Goal: Register for event/course

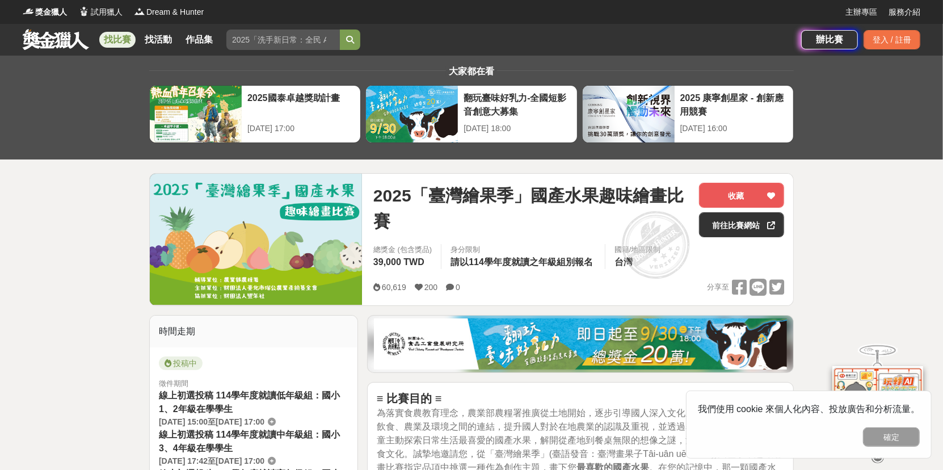
click at [889, 437] on button "確定" at bounding box center [891, 436] width 57 height 19
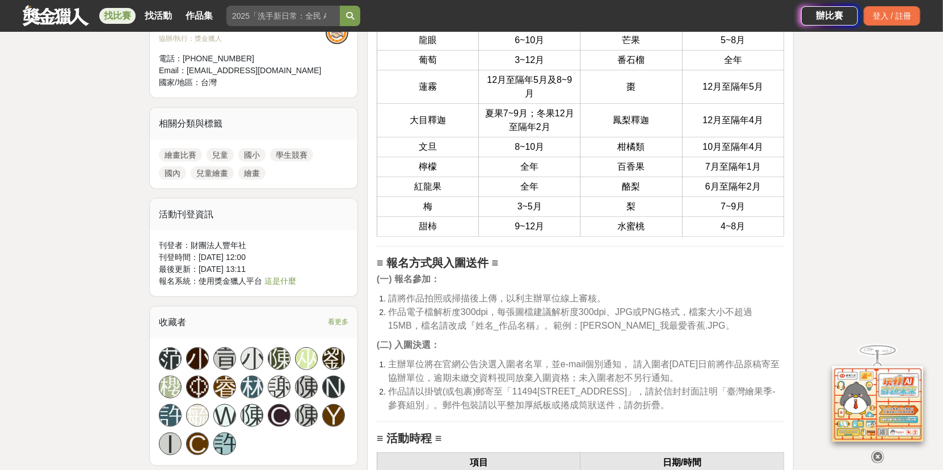
scroll to position [907, 0]
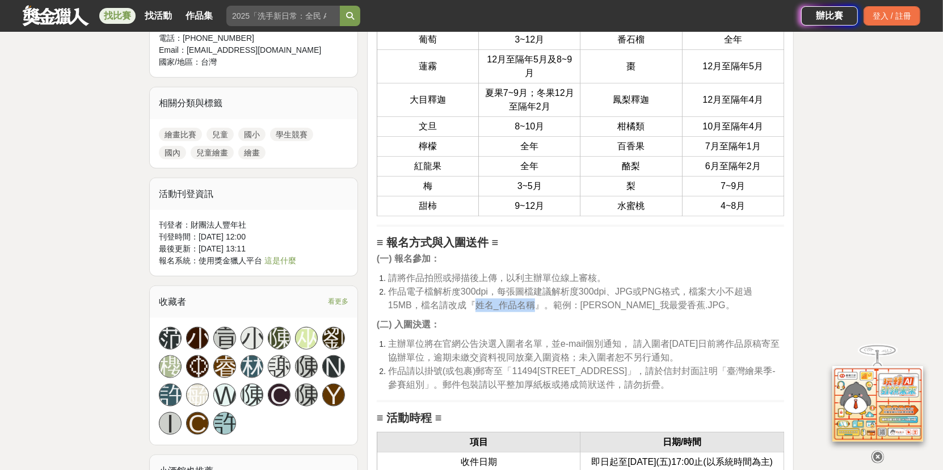
drag, startPoint x: 500, startPoint y: 302, endPoint x: 445, endPoint y: 303, distance: 54.5
click at [445, 303] on span "作品電子檔解析度300dpi，每張圖檔建議解析度300dpi、JPG或PNG格式，檔案大小不超過15MB，檔名請改成『姓名_作品名稱』。範例：[PERSON_…" at bounding box center [570, 297] width 364 height 23
drag, startPoint x: 445, startPoint y: 303, endPoint x: 547, endPoint y: 302, distance: 102.1
click at [547, 302] on span "作品電子檔解析度300dpi，每張圖檔建議解析度300dpi、JPG或PNG格式，檔案大小不超過15MB，檔名請改成『姓名_作品名稱』。範例：王小美_我最愛香…" at bounding box center [570, 297] width 364 height 23
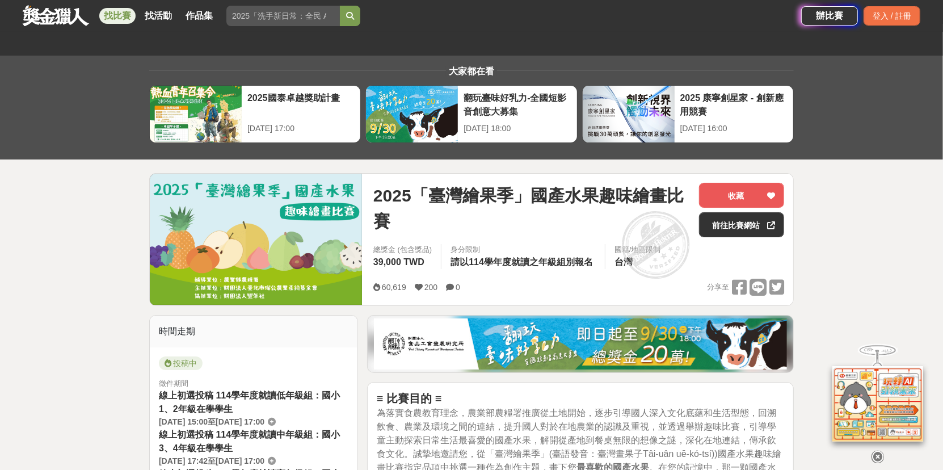
scroll to position [0, 0]
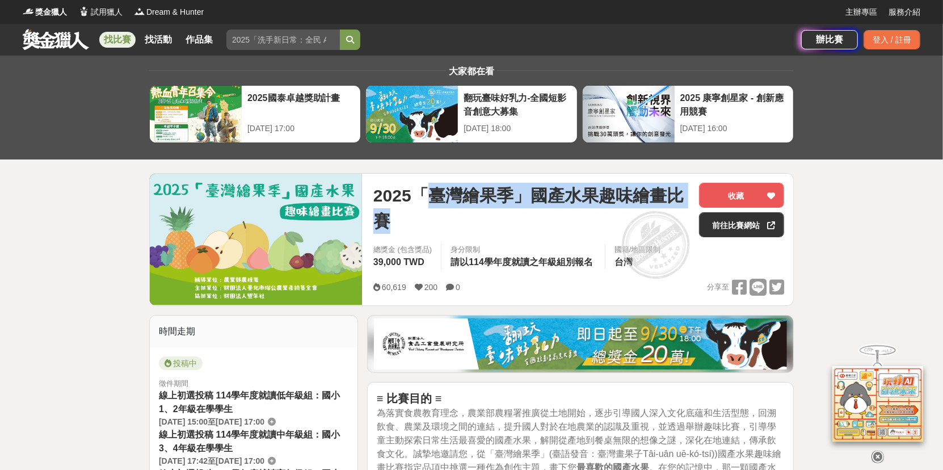
drag, startPoint x: 422, startPoint y: 190, endPoint x: 540, endPoint y: 214, distance: 120.3
click at [540, 214] on span "2025「臺灣繪果季」國產水果趣味繪畫比賽" at bounding box center [531, 208] width 316 height 51
copy span "臺灣繪果季」國產水果趣味繪畫比賽"
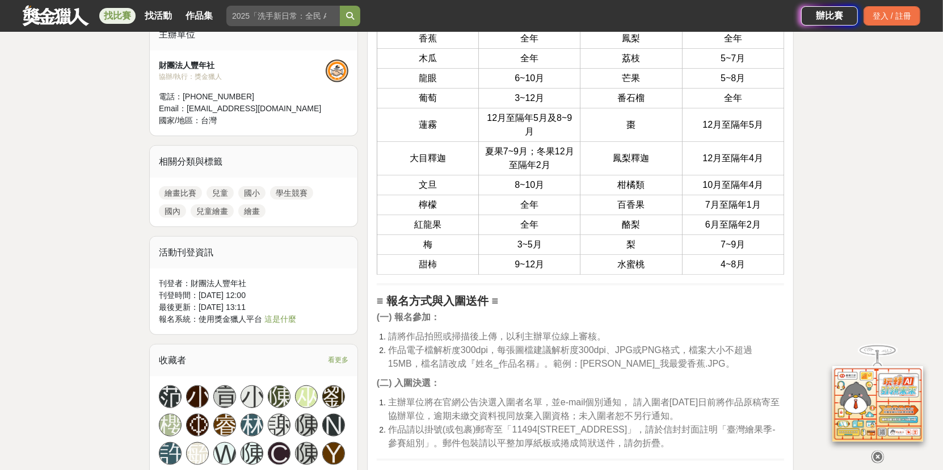
scroll to position [851, 0]
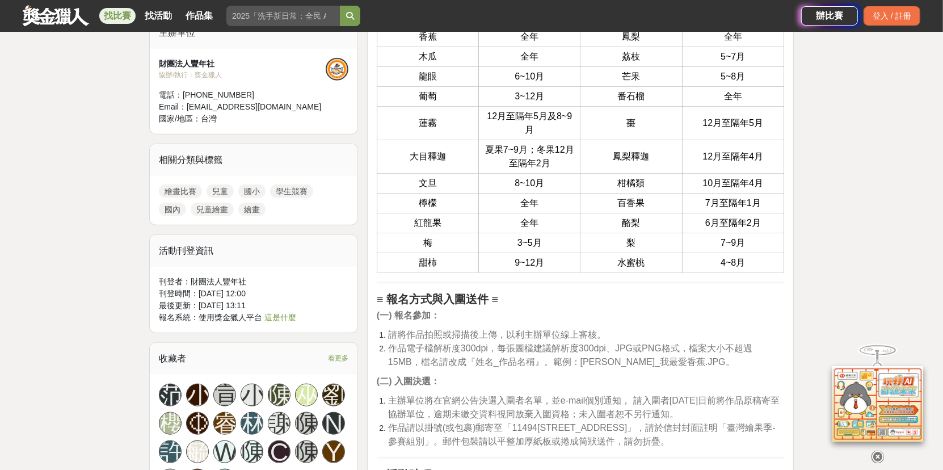
click at [550, 359] on span "作品電子檔解析度300dpi，每張圖檔建議解析度300dpi、JPG或PNG格式，檔案大小不超過15MB，檔名請改成『姓名_作品名稱』。範例：王小美_我最愛香…" at bounding box center [570, 354] width 364 height 23
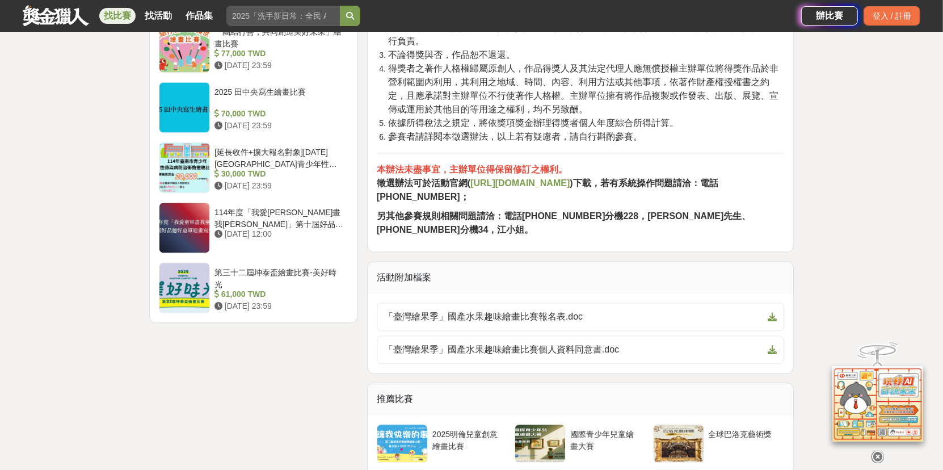
scroll to position [1815, 0]
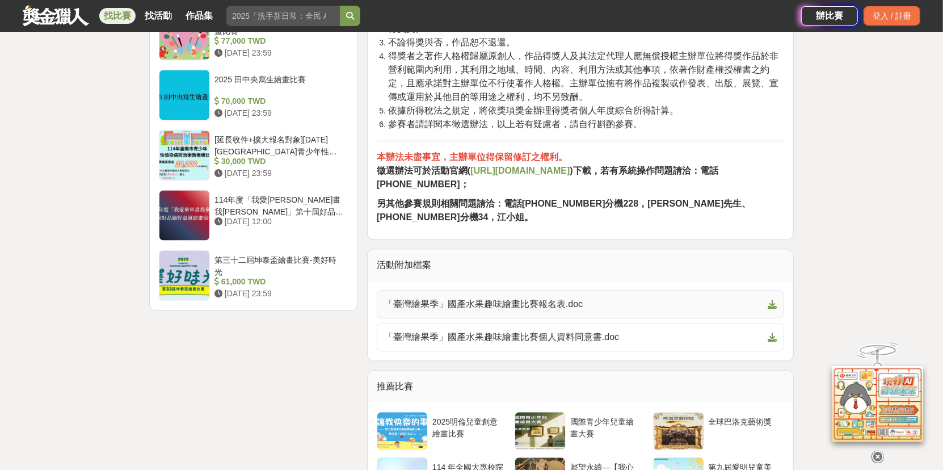
click at [772, 302] on icon at bounding box center [771, 303] width 9 height 9
click at [775, 332] on icon at bounding box center [771, 336] width 9 height 9
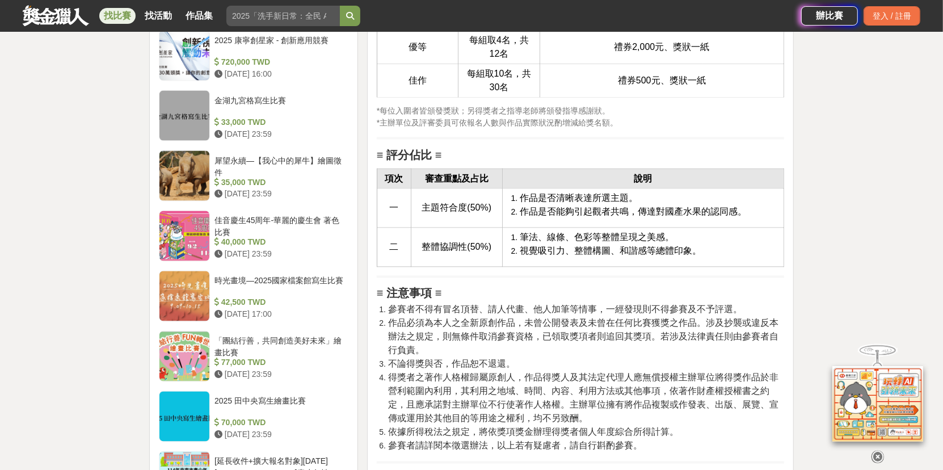
scroll to position [1418, 0]
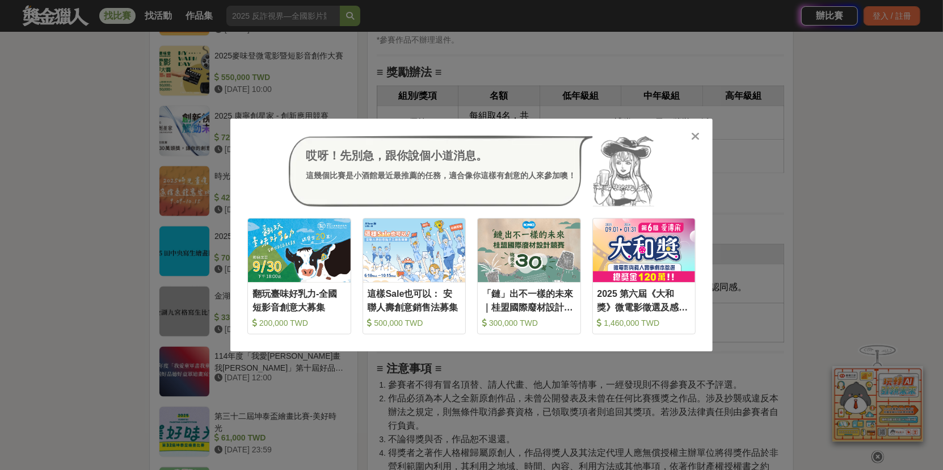
click at [694, 136] on icon at bounding box center [695, 135] width 9 height 11
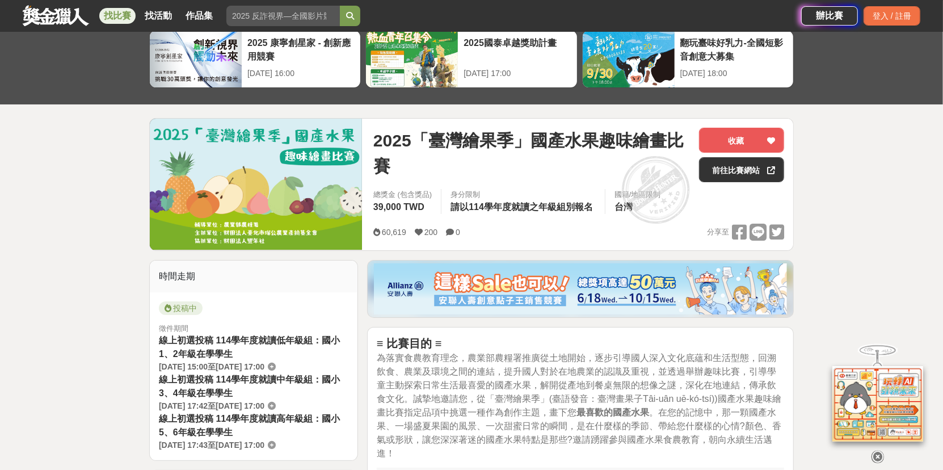
scroll to position [113, 0]
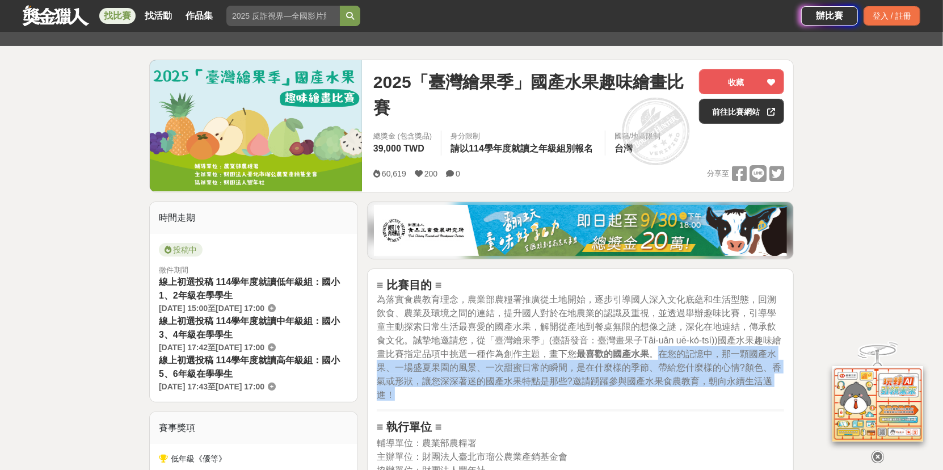
drag, startPoint x: 660, startPoint y: 350, endPoint x: 670, endPoint y: 391, distance: 42.2
click at [670, 391] on h2 "≡ 比賽目的 ≡ 為落實食農教育理念，農業部農糧署推廣從土地開始，逐步引導國人深入文化底蘊和生活型態，回溯飲食、農業及環境之間的連結，提升國人對於在地農業的認…" at bounding box center [580, 339] width 407 height 122
copy span "在您的記憶中，那一顆國產水果、一場盛夏果園的風景、一次甜蜜日常的瞬間，是在什麼樣的季節、帶給您什麼樣的心情?顏色、香氣或形狀，讓您深深著迷的國產水果特點是那些…"
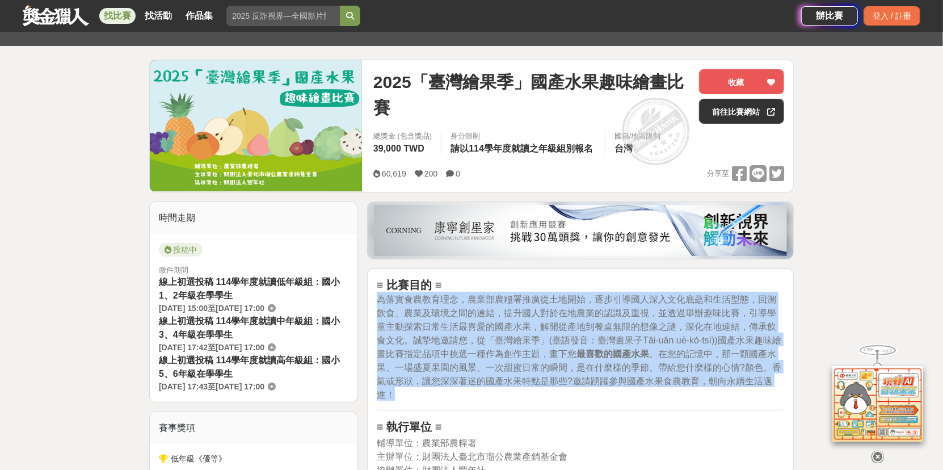
drag, startPoint x: 379, startPoint y: 298, endPoint x: 405, endPoint y: 390, distance: 95.0
click at [405, 390] on h2 "≡ 比賽目的 ≡ 為落實食農教育理念，農業部農糧署推廣從土地開始，逐步引導國人深入文化底蘊和生活型態，回溯飲食、農業及環境之間的連結，提升國人對於在地農業的認…" at bounding box center [580, 339] width 407 height 122
copy span "為落實食農教育理念，農業部農糧署推廣從土地開始，逐步引導國人深入文化底蘊和生活型態，回溯飲食、農業及環境之間的連結，提升國人對於在地農業的認識及重視，並透過舉…"
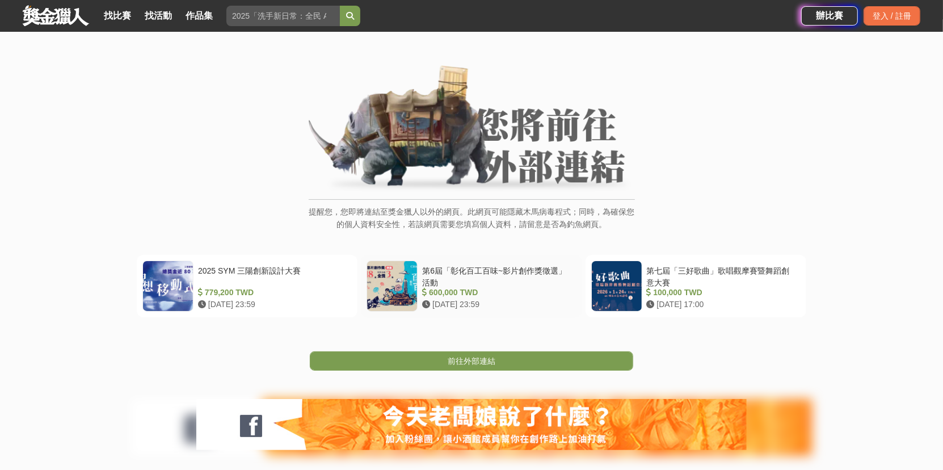
scroll to position [57, 0]
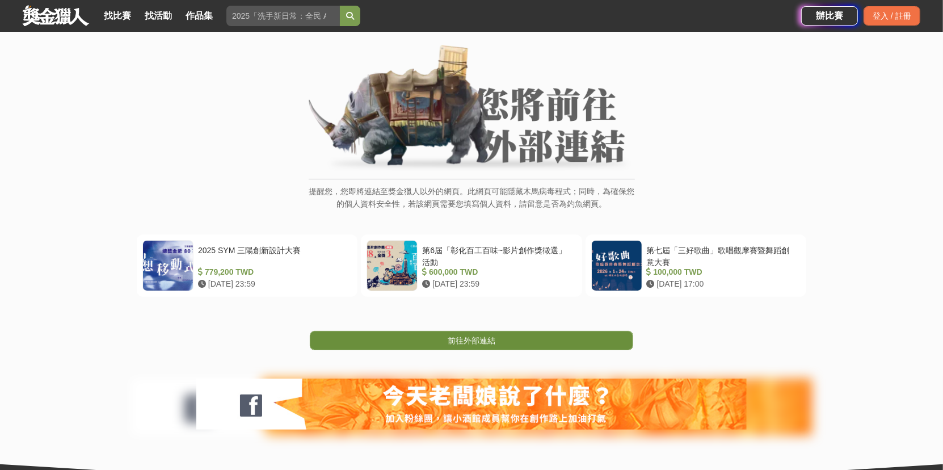
click at [500, 336] on link "前往外部連結" at bounding box center [471, 340] width 323 height 19
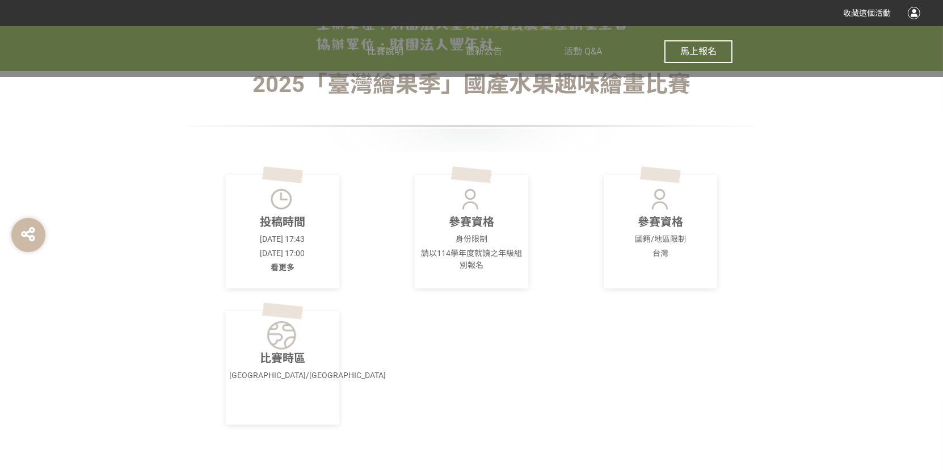
scroll to position [340, 0]
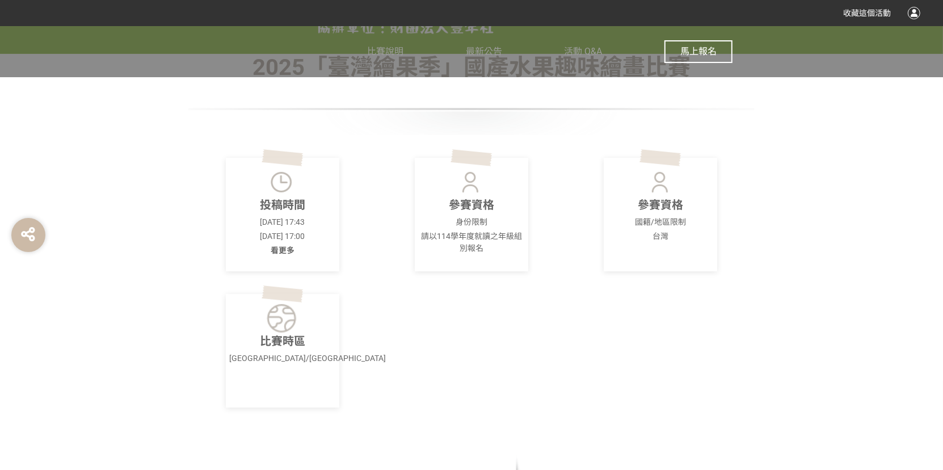
click at [280, 251] on span "看更多" at bounding box center [283, 250] width 24 height 9
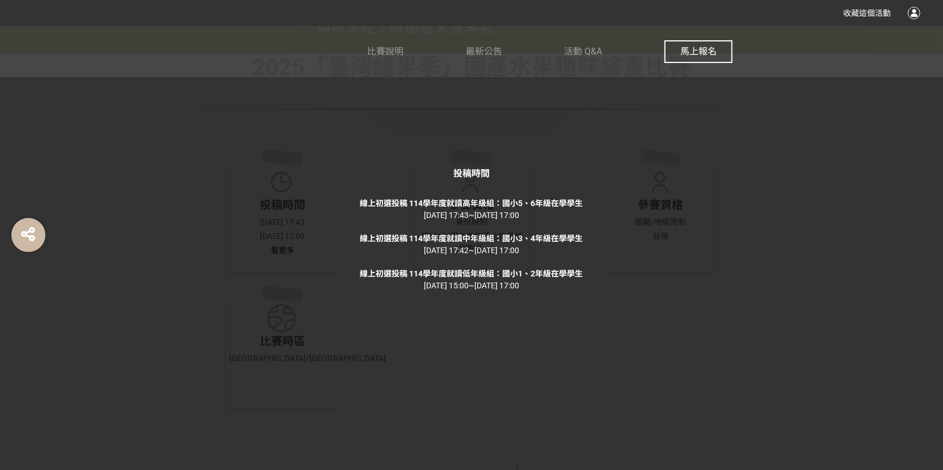
click at [709, 47] on span "馬上報名" at bounding box center [698, 51] width 36 height 11
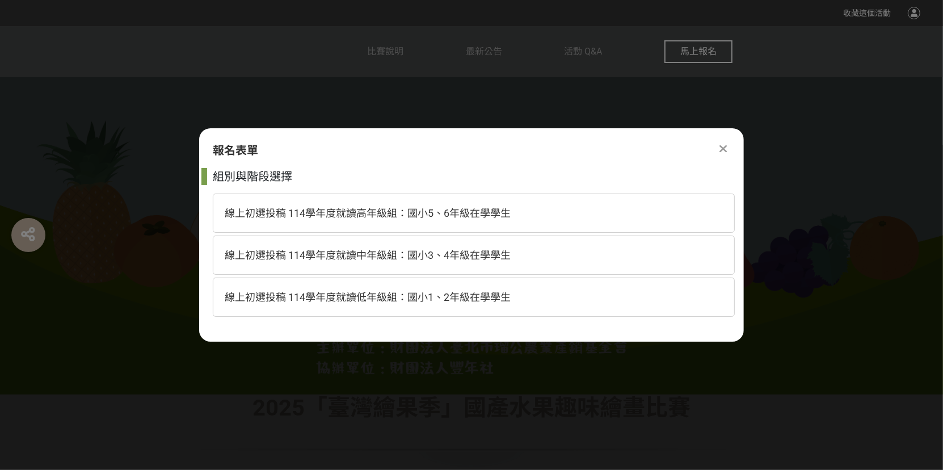
scroll to position [0, 0]
click at [423, 299] on span "線上初選投稿 114學年度就讀低年級組：國小1、2年級在學學生" at bounding box center [368, 297] width 286 height 12
select select "185293:185537"
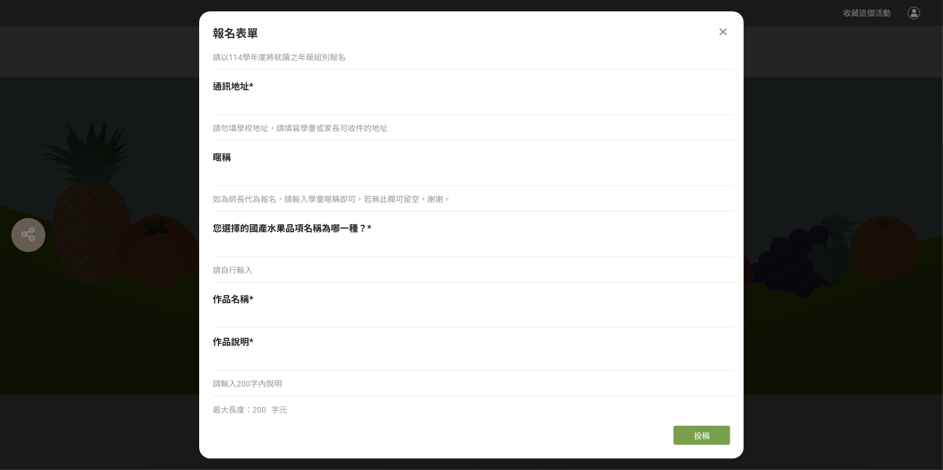
scroll to position [365, 0]
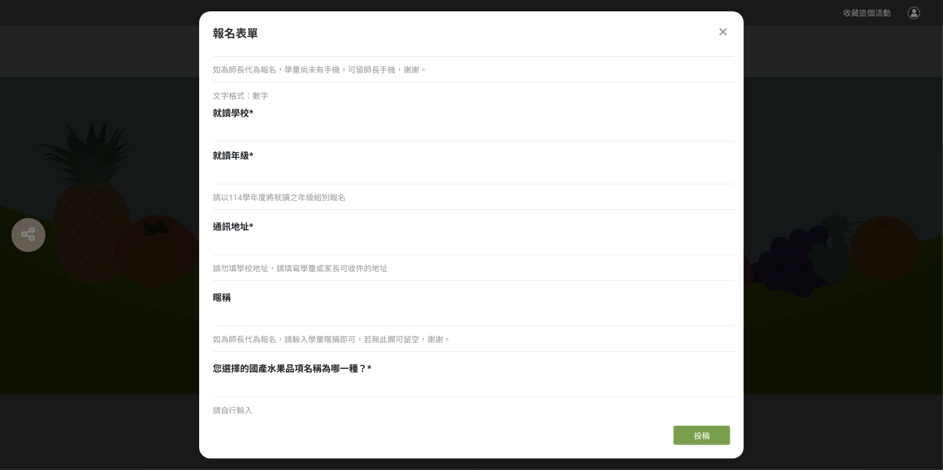
click at [725, 28] on icon at bounding box center [723, 31] width 7 height 11
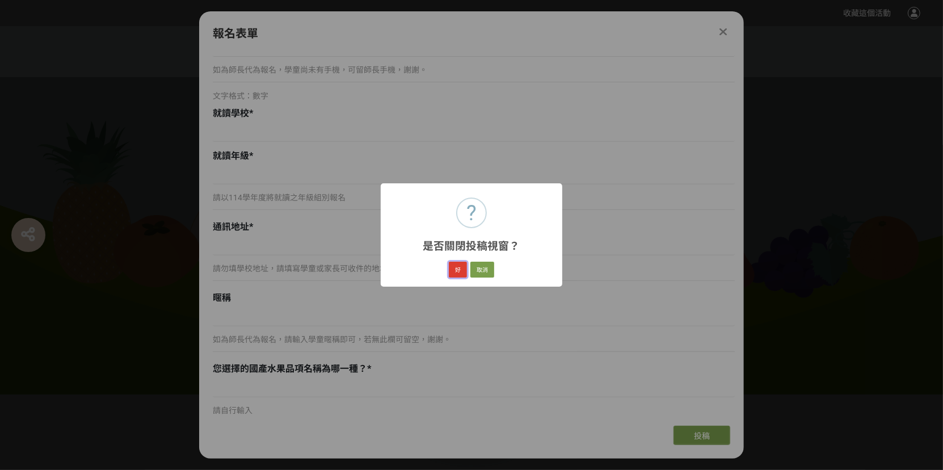
click at [460, 264] on button "好" at bounding box center [458, 269] width 18 height 16
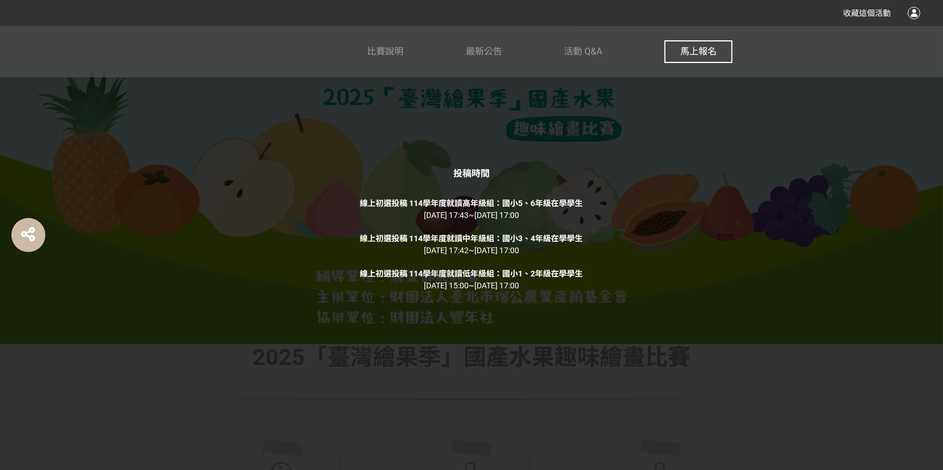
scroll to position [103, 0]
